Goal: Task Accomplishment & Management: Use online tool/utility

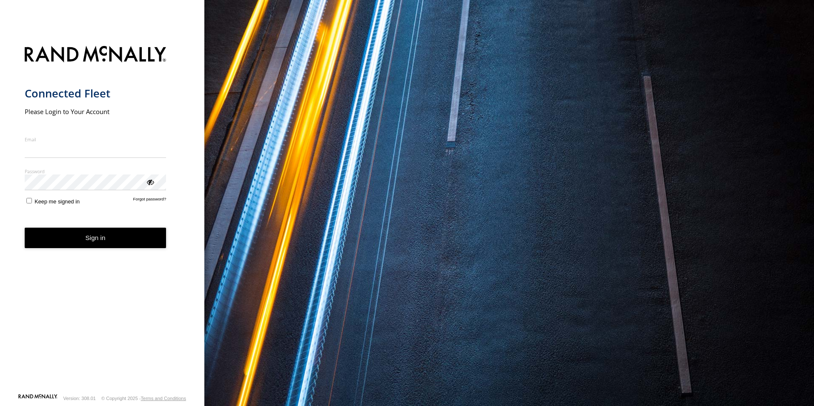
click at [85, 150] on input "Email" at bounding box center [96, 150] width 142 height 15
type input "**********"
click at [25, 228] on button "Sign in" at bounding box center [96, 238] width 142 height 21
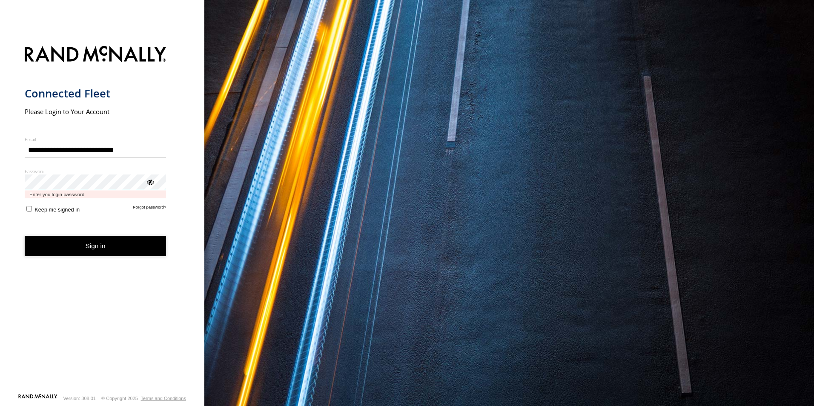
click at [25, 236] on button "Sign in" at bounding box center [96, 246] width 142 height 21
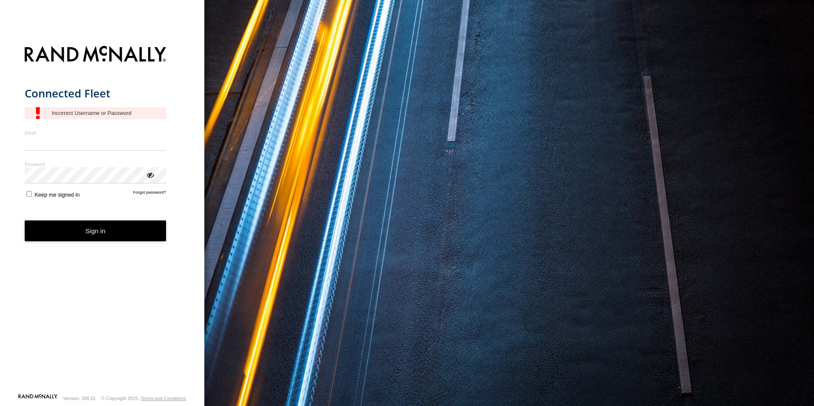
click at [82, 149] on input "Email" at bounding box center [96, 143] width 142 height 15
click at [53, 145] on input "Email" at bounding box center [96, 143] width 142 height 15
type input "**********"
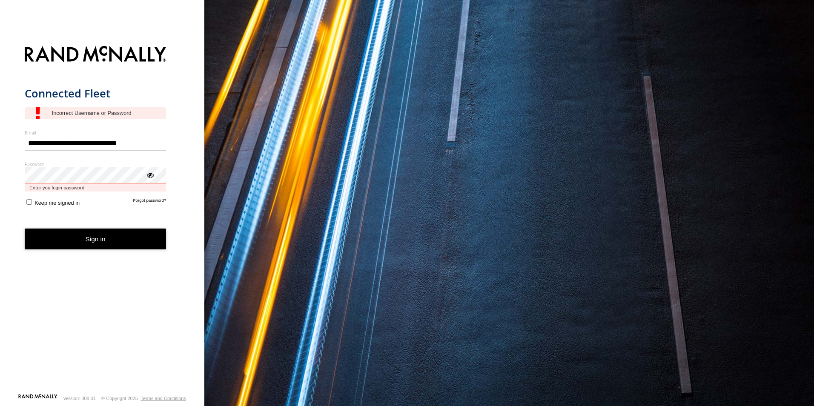
click at [25, 229] on button "Sign in" at bounding box center [96, 239] width 142 height 21
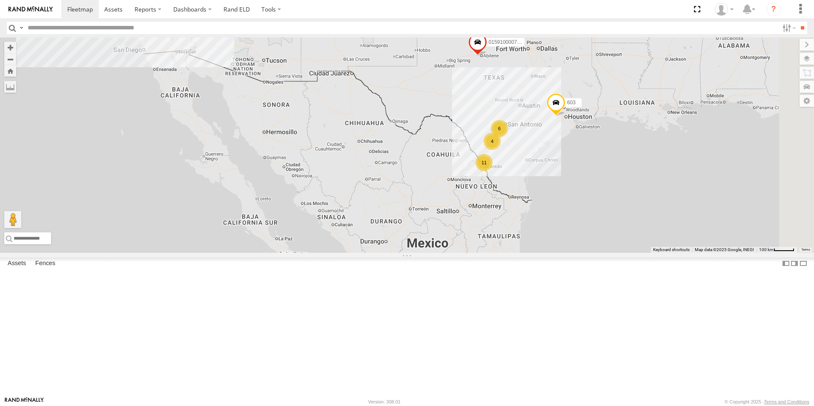
drag, startPoint x: 492, startPoint y: 156, endPoint x: 419, endPoint y: 71, distance: 112.3
click at [419, 71] on div "015910000779481 TL124 51 11 TL844 6 2 603 4 TL608 TL116" at bounding box center [407, 144] width 814 height 215
click at [493, 171] on div "11" at bounding box center [484, 162] width 17 height 17
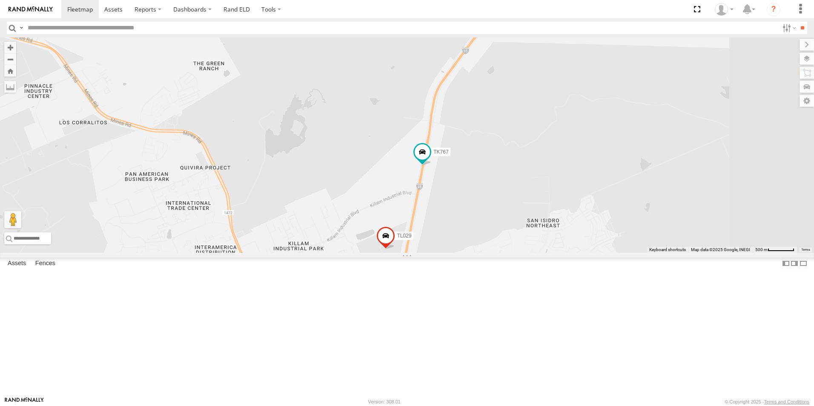
drag, startPoint x: 633, startPoint y: 208, endPoint x: 365, endPoint y: 154, distance: 273.2
click at [365, 154] on div "015910000779481 TL124 TL844 603 TL608 TL116 9 TL029 TK767" at bounding box center [407, 144] width 814 height 215
click at [430, 160] on span at bounding box center [422, 151] width 15 height 15
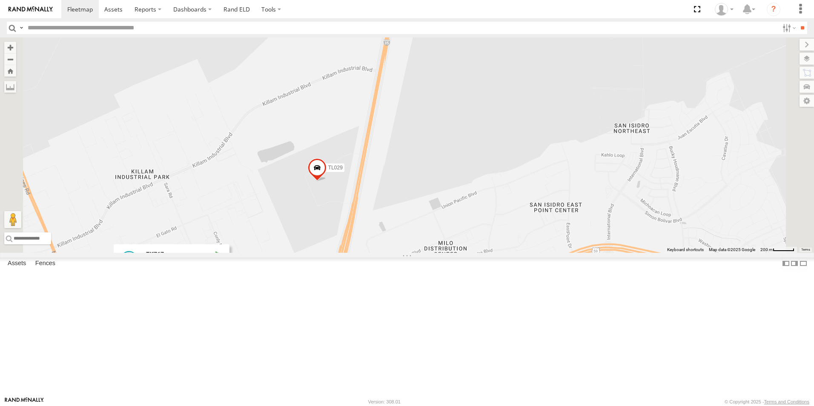
drag, startPoint x: 534, startPoint y: 277, endPoint x: 541, endPoint y: 156, distance: 121.1
click at [541, 156] on div "015910000779481 TL124 TL844 603 TL608 TL116 TL029 TK767 TK767 All Assets I-35 L…" at bounding box center [407, 144] width 814 height 215
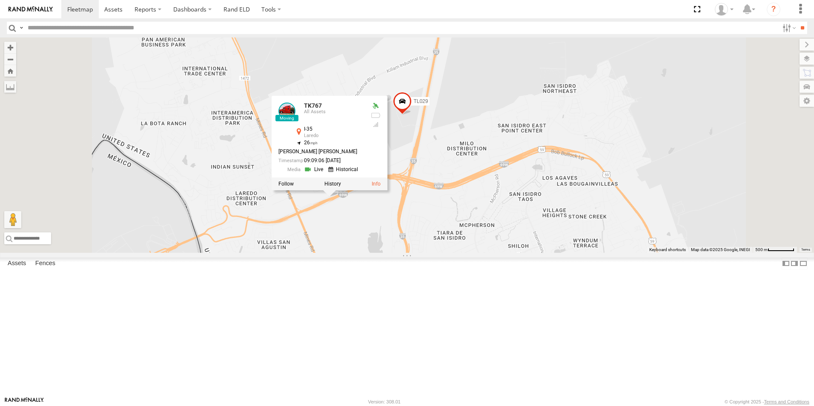
drag, startPoint x: 441, startPoint y: 140, endPoint x: 479, endPoint y: 111, distance: 47.7
click at [479, 111] on div "015910000779481 TL124 TL844 603 TL608 TL116 TL029 TK767 TK767 All Assets I-35 L…" at bounding box center [407, 144] width 814 height 215
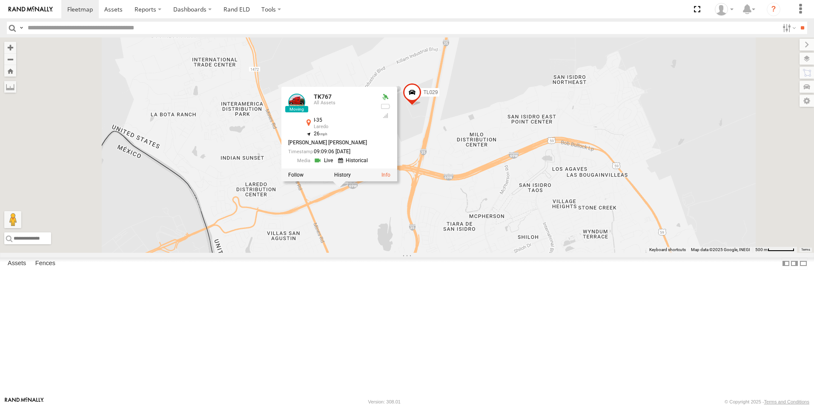
click at [449, 253] on div "015910000779481 TL124 TL844 603 TL608 TL116 TL029 TK767 TK767 All Assets I-35 L…" at bounding box center [407, 144] width 814 height 215
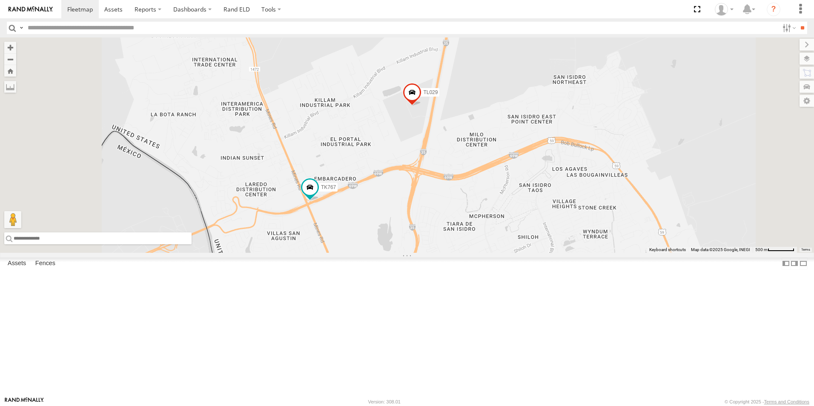
click at [192, 244] on input "text" at bounding box center [97, 238] width 187 height 12
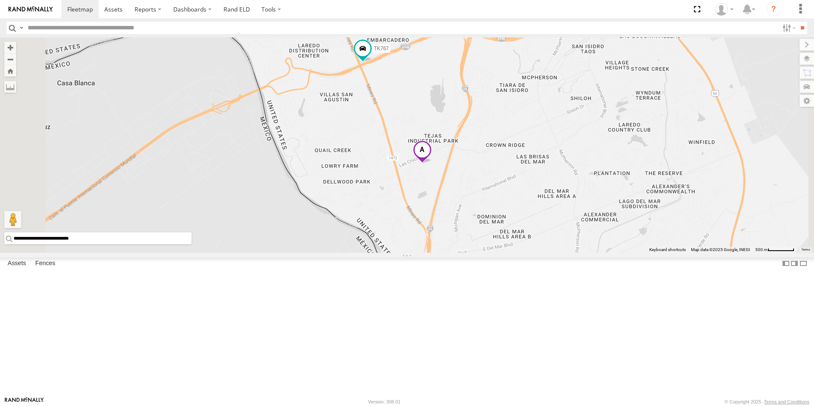
drag, startPoint x: 549, startPoint y: 65, endPoint x: 533, endPoint y: 153, distance: 89.6
click at [533, 153] on div "015910000779481 TL124 TL844 603 TL608 TL116 TL029 TK767" at bounding box center [407, 144] width 814 height 215
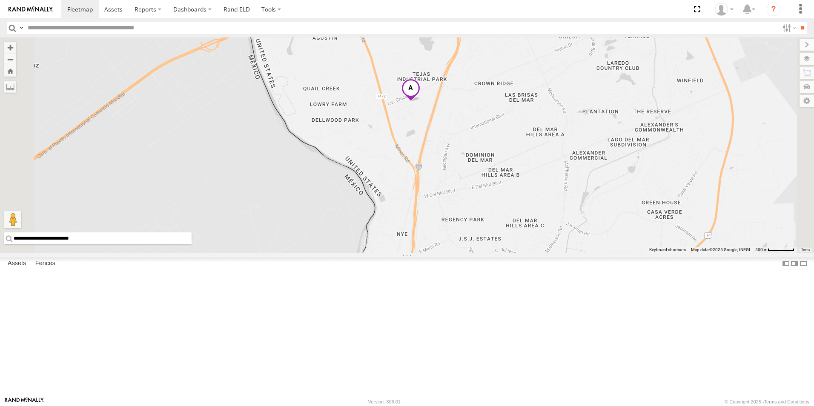
drag, startPoint x: 532, startPoint y: 161, endPoint x: 520, endPoint y: 99, distance: 63.2
click at [520, 99] on div "015910000779481 TL124 TL844 603 TL608 TL116 TL029 TK767" at bounding box center [407, 144] width 814 height 215
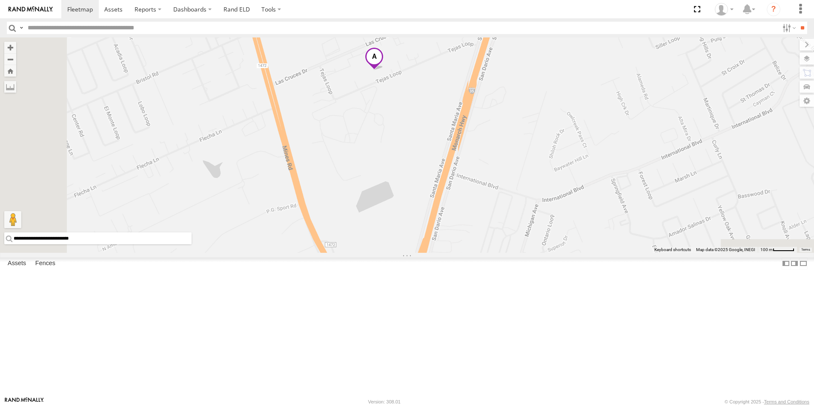
drag, startPoint x: 521, startPoint y: 210, endPoint x: 541, endPoint y: 75, distance: 136.1
click at [541, 75] on div "015910000779481 TL124 TL844 603 TL608 TL116 TL029 TK767" at bounding box center [407, 144] width 814 height 215
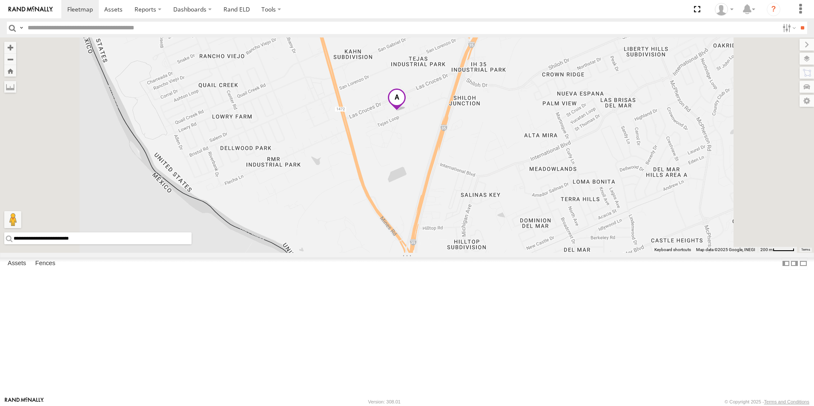
drag, startPoint x: 541, startPoint y: 75, endPoint x: 530, endPoint y: 162, distance: 87.1
click at [530, 162] on div at bounding box center [407, 144] width 814 height 215
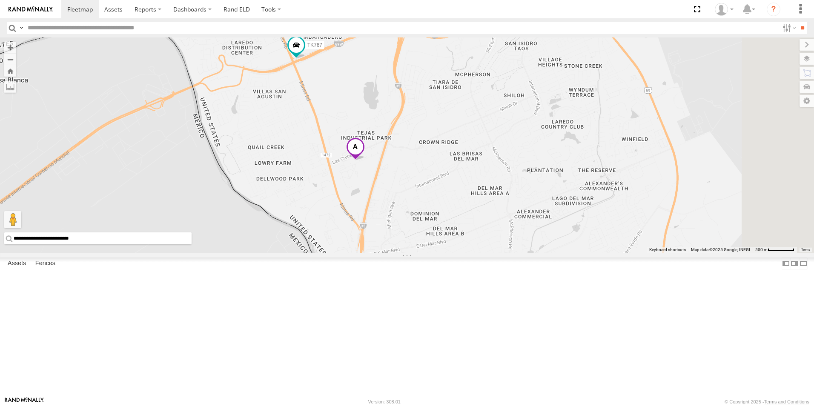
drag, startPoint x: 512, startPoint y: 82, endPoint x: 456, endPoint y: 142, distance: 82.5
click at [456, 142] on div "TK767" at bounding box center [407, 144] width 814 height 215
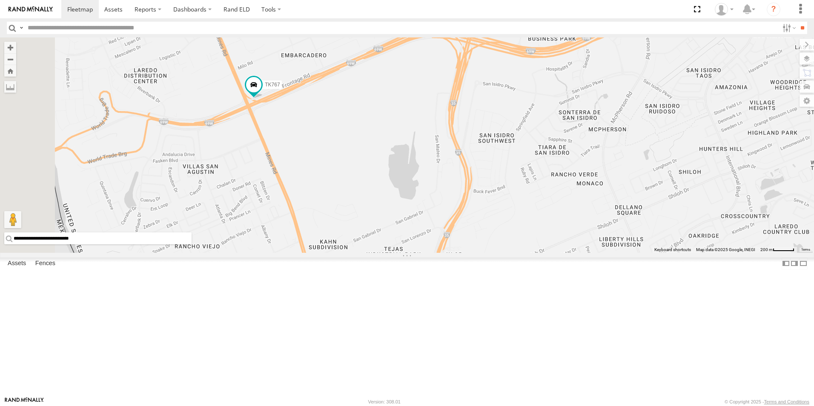
drag, startPoint x: 455, startPoint y: 135, endPoint x: 468, endPoint y: 197, distance: 63.6
click at [468, 197] on div "TK767" at bounding box center [407, 144] width 814 height 215
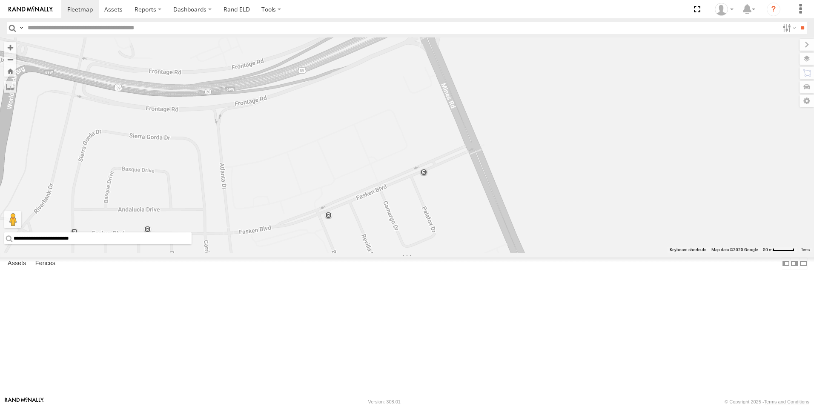
drag, startPoint x: 401, startPoint y: 272, endPoint x: 691, endPoint y: 114, distance: 331.0
click at [691, 114] on div "TK767 TL029" at bounding box center [407, 144] width 814 height 215
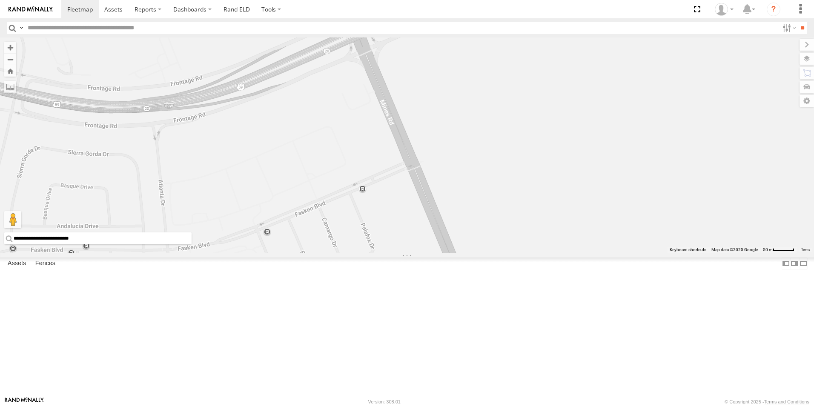
drag, startPoint x: 688, startPoint y: 103, endPoint x: 567, endPoint y: 132, distance: 124.7
click at [567, 132] on div "TK767 TL029" at bounding box center [407, 144] width 814 height 215
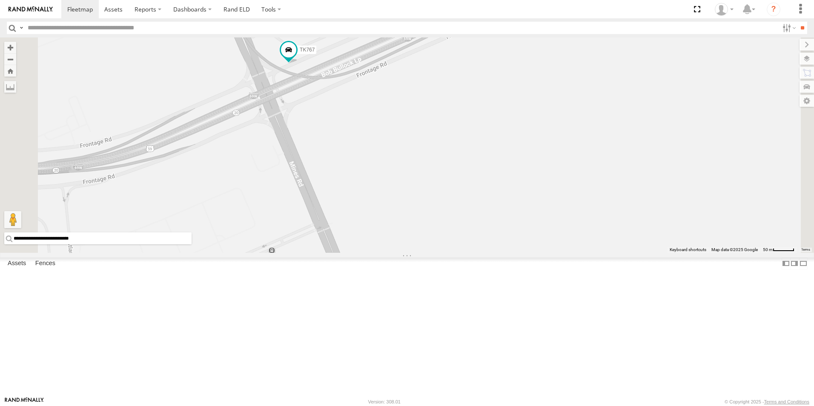
drag, startPoint x: 585, startPoint y: 123, endPoint x: 557, endPoint y: 172, distance: 56.8
click at [557, 172] on div "TK767 TL029" at bounding box center [407, 144] width 814 height 215
click at [296, 58] on span at bounding box center [288, 50] width 15 height 15
click at [488, 237] on div "TK767 TL029 TK767 All Assets TX-20-LOOP W Embarcadero 27.60216 , -99.51608 4 [P…" at bounding box center [407, 144] width 814 height 215
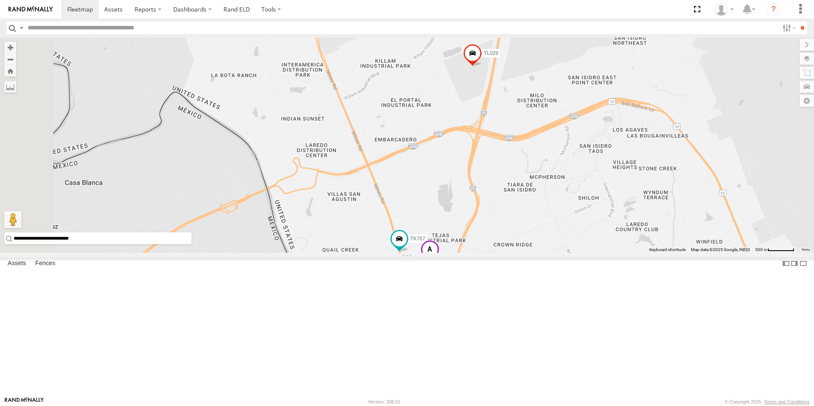
click at [192, 244] on input "**********" at bounding box center [97, 238] width 187 height 12
type input "*"
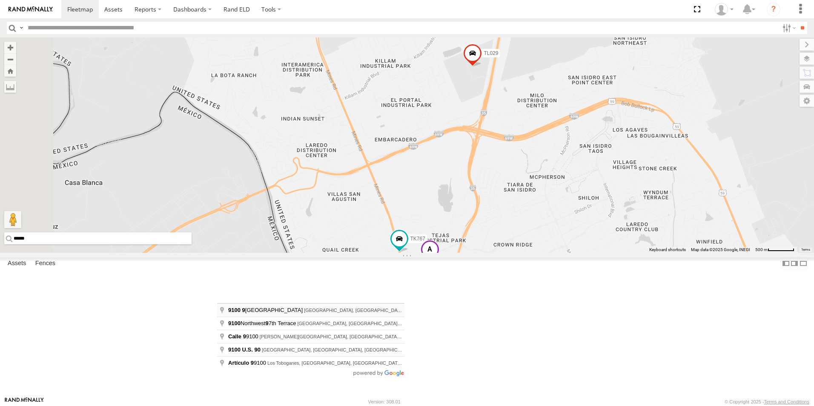
type input "**********"
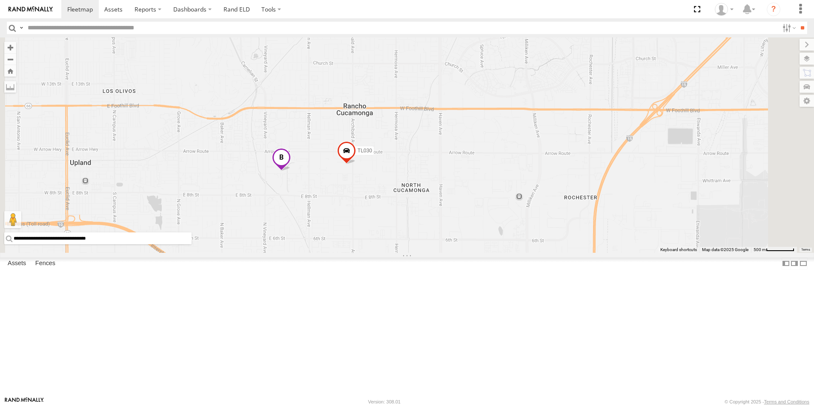
drag, startPoint x: 478, startPoint y: 224, endPoint x: 404, endPoint y: 181, distance: 85.4
click at [404, 181] on div "TK767 TL029 TL030" at bounding box center [407, 144] width 814 height 215
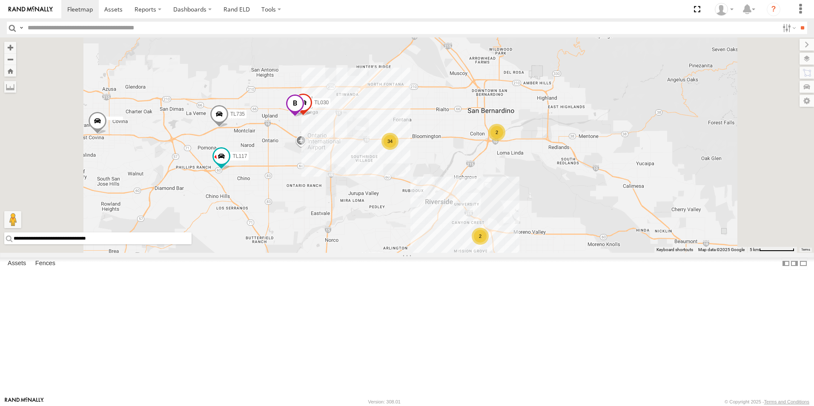
scroll to position [85, 0]
click at [43, 27] on input "text" at bounding box center [401, 28] width 754 height 12
click at [78, 29] on input "****" at bounding box center [401, 28] width 754 height 12
type input "*"
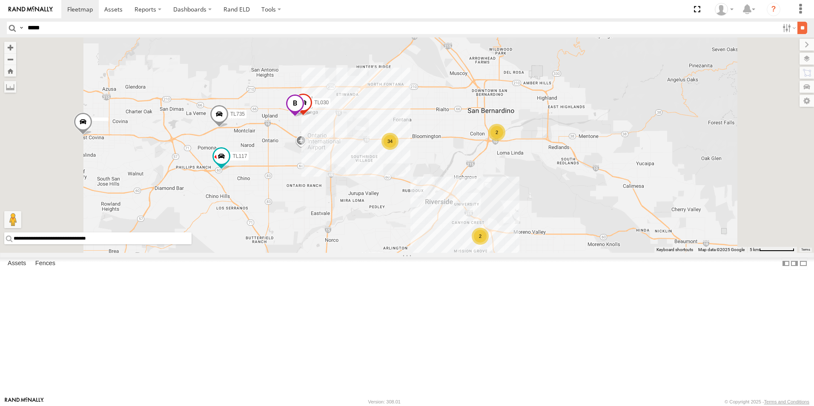
click at [799, 30] on input "**" at bounding box center [802, 28] width 10 height 12
click at [0, 0] on div "TL348 All Assets" at bounding box center [0, 0] width 0 height 0
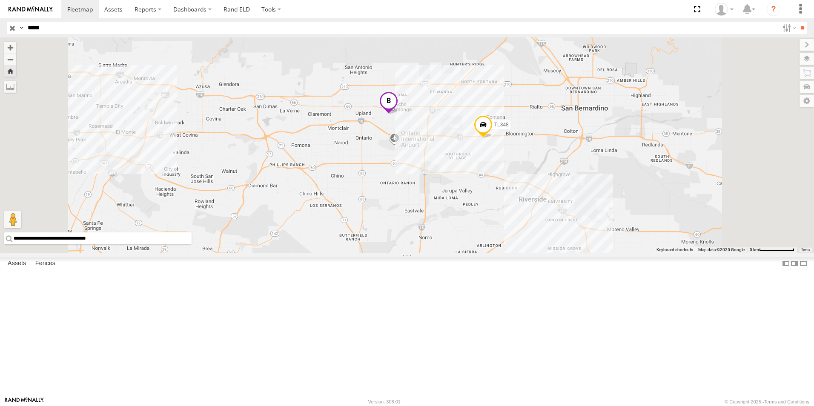
click at [63, 30] on input "*****" at bounding box center [401, 28] width 754 height 12
type input "*"
type input "******"
click at [797, 26] on input "**" at bounding box center [802, 28] width 10 height 12
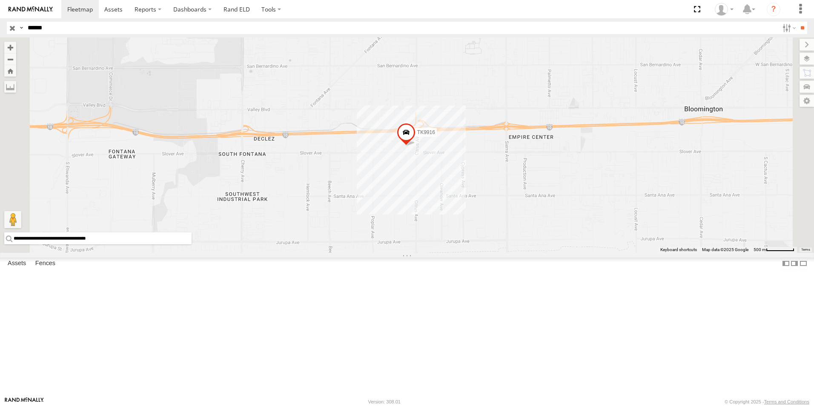
click at [13, 26] on input "button" at bounding box center [12, 28] width 11 height 12
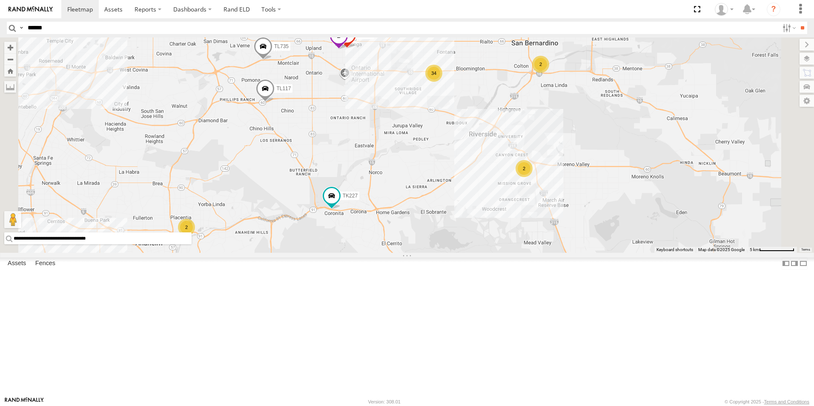
drag, startPoint x: 472, startPoint y: 334, endPoint x: 513, endPoint y: 238, distance: 104.5
click at [513, 238] on div "34 2 2 TL030 TL117 2 TL735 TK227" at bounding box center [407, 144] width 814 height 215
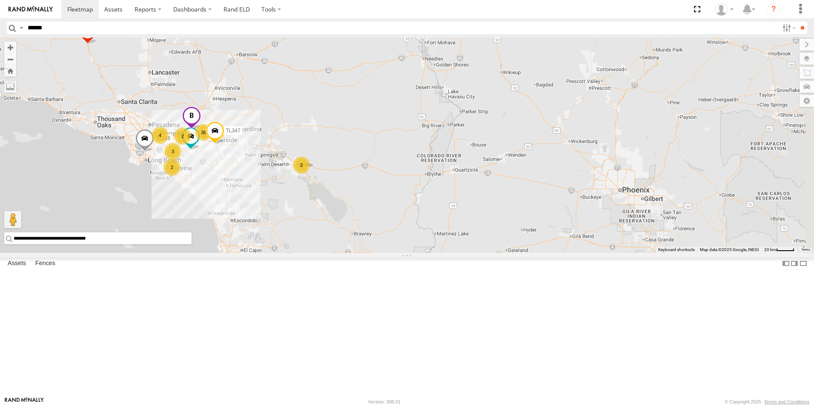
drag, startPoint x: 671, startPoint y: 214, endPoint x: 462, endPoint y: 191, distance: 209.9
click at [462, 191] on div "TK227 TL608 TL116 36 4 2 2 2 2 3 TL347" at bounding box center [407, 144] width 814 height 215
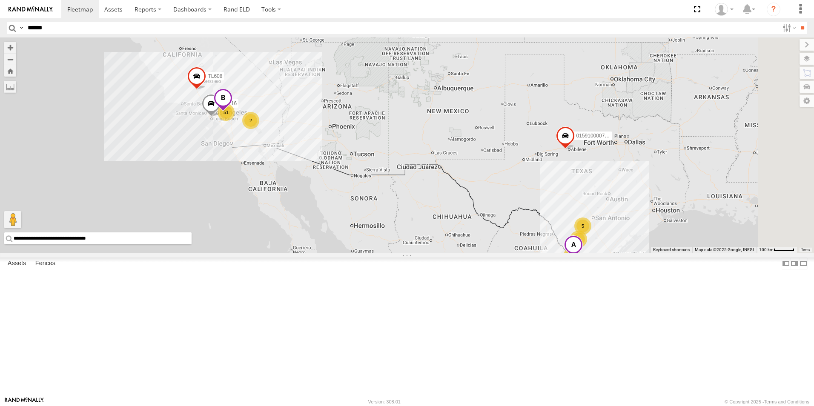
drag, startPoint x: 625, startPoint y: 194, endPoint x: 536, endPoint y: 184, distance: 89.9
click at [536, 184] on div "TL608 TL116 51 11 TL844 5 2 015910000779481 5 TL124" at bounding box center [407, 144] width 814 height 215
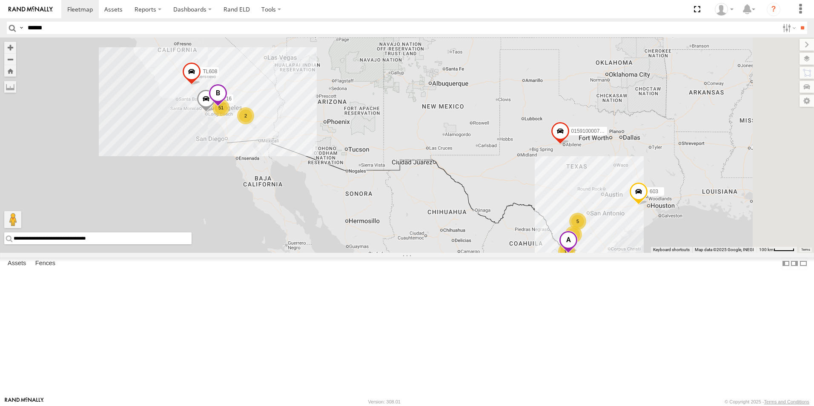
drag, startPoint x: 591, startPoint y: 260, endPoint x: 448, endPoint y: 161, distance: 173.7
click at [448, 161] on div "TL608 TL116 51 11 TL844 5 2 015910000779481 5 TL124 603" at bounding box center [407, 144] width 814 height 215
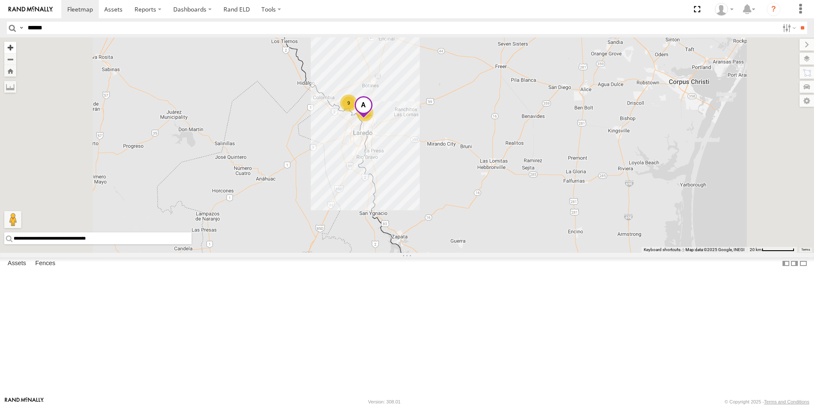
click at [16, 47] on button "Zoom in" at bounding box center [10, 47] width 12 height 11
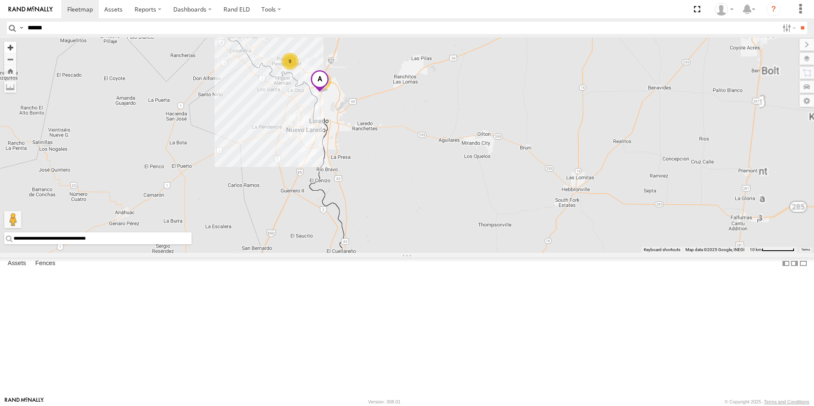
click at [16, 47] on button "Zoom in" at bounding box center [10, 47] width 12 height 11
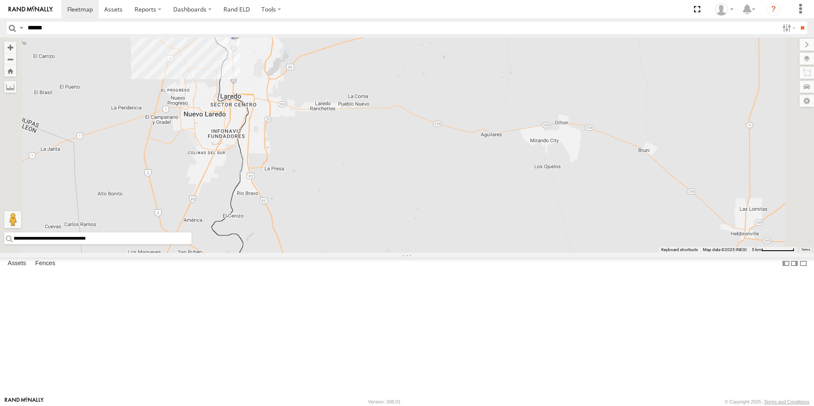
click at [242, 40] on span at bounding box center [233, 28] width 19 height 23
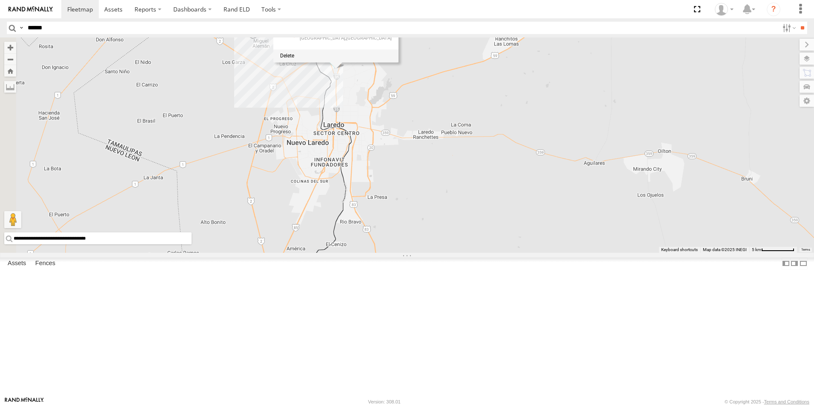
drag, startPoint x: 609, startPoint y: 113, endPoint x: 690, endPoint y: 131, distance: 83.3
click at [690, 131] on div "TL608 TL116 TL844 015910000779481 TL124 603 TL349 TK943 9 TL029 TK767 27.58402 …" at bounding box center [407, 144] width 814 height 215
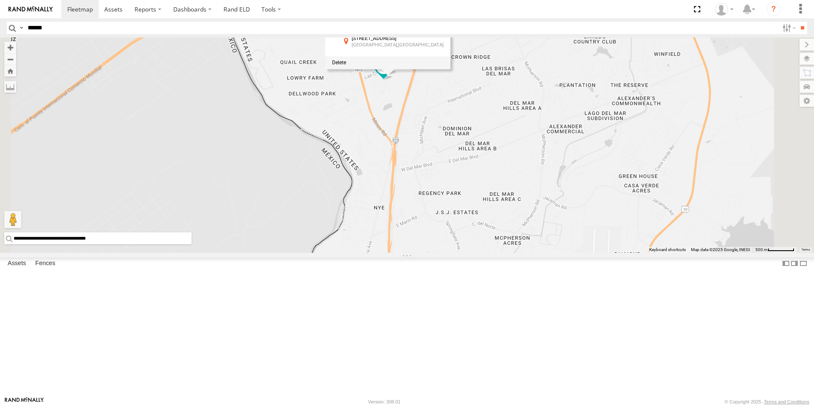
drag, startPoint x: 611, startPoint y: 109, endPoint x: 562, endPoint y: 180, distance: 85.6
click at [562, 180] on div "TL608 TL116 TL844 015910000779481 TL124 603 TL349 TK943 TL029 TK767 27.58402 , …" at bounding box center [407, 144] width 814 height 215
click at [544, 182] on div "TL608 TL116 TL844 015910000779481 TL124 603 TL349 TK943 TL029 TK767 27.58402 , …" at bounding box center [407, 144] width 814 height 215
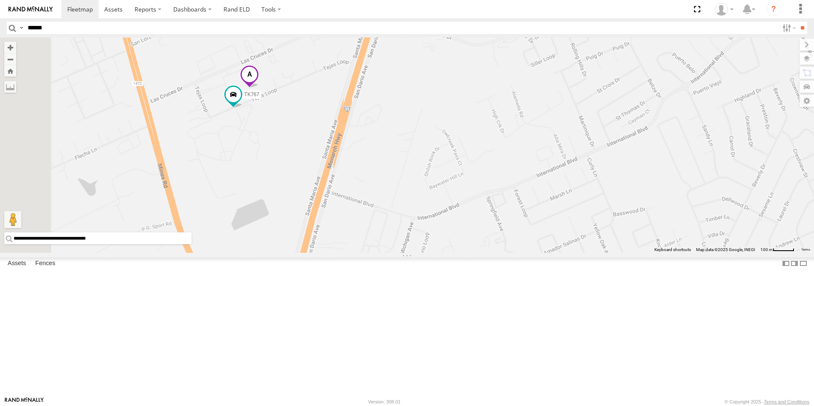
drag, startPoint x: 539, startPoint y: 149, endPoint x: 554, endPoint y: 267, distance: 119.7
click at [554, 253] on div "TL608 TL116 TL844 015910000779481 TL124 603 TL349 TK943 TL029 TK767" at bounding box center [407, 144] width 814 height 215
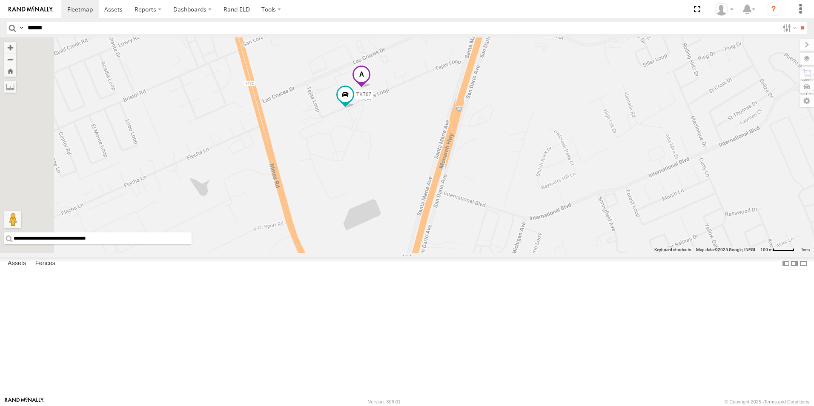
drag, startPoint x: 520, startPoint y: 226, endPoint x: 634, endPoint y: 225, distance: 114.1
click at [634, 225] on div "TL608 TL116 TL844 015910000779481 TL124 603 TL349 TK943 TL029 TK767" at bounding box center [407, 144] width 814 height 215
